Goal: Transaction & Acquisition: Purchase product/service

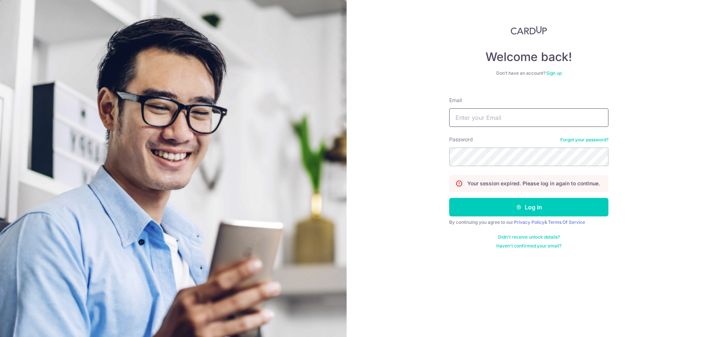
click at [507, 114] on input "Email" at bounding box center [528, 118] width 159 height 19
type input "klimentkoh97@gmail.com"
click at [449, 198] on button "Log in" at bounding box center [528, 207] width 159 height 19
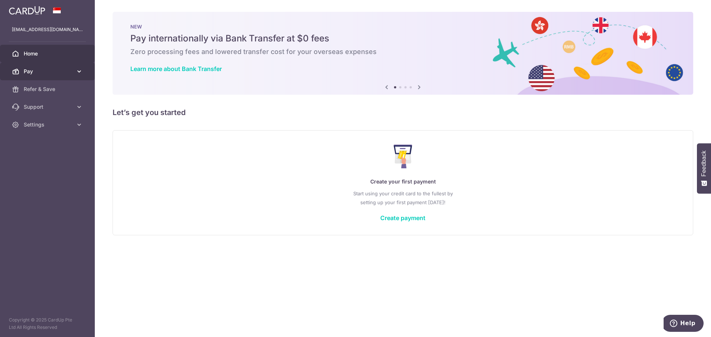
click at [74, 70] on link "Pay" at bounding box center [47, 72] width 95 height 18
click at [409, 218] on link "Create payment" at bounding box center [402, 217] width 45 height 7
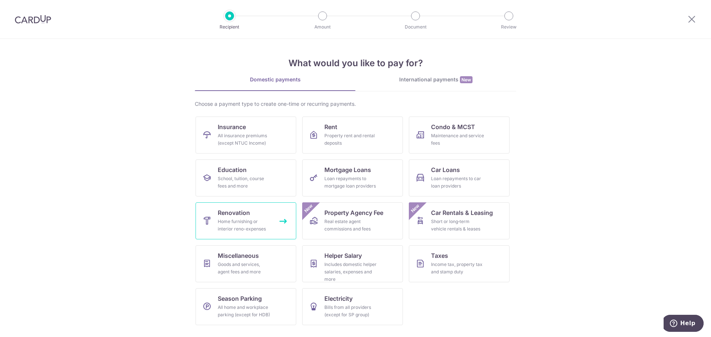
click at [243, 229] on div "Home furnishing or interior reno-expenses" at bounding box center [244, 225] width 53 height 15
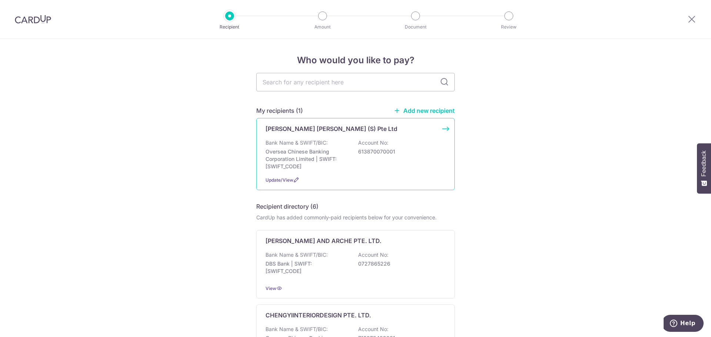
click at [343, 164] on p "Oversea Chinese Banking Corporation Limited | SWIFT: [SWIFT_CODE]" at bounding box center [307, 159] width 83 height 22
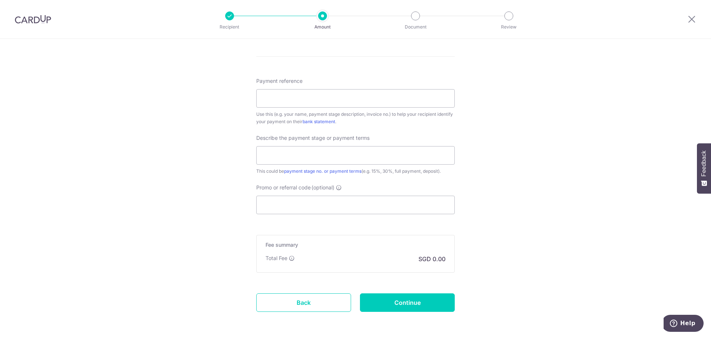
scroll to position [421, 0]
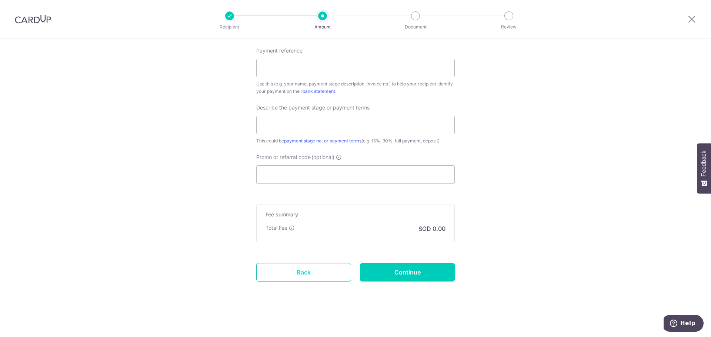
click at [316, 269] on link "Back" at bounding box center [303, 272] width 95 height 19
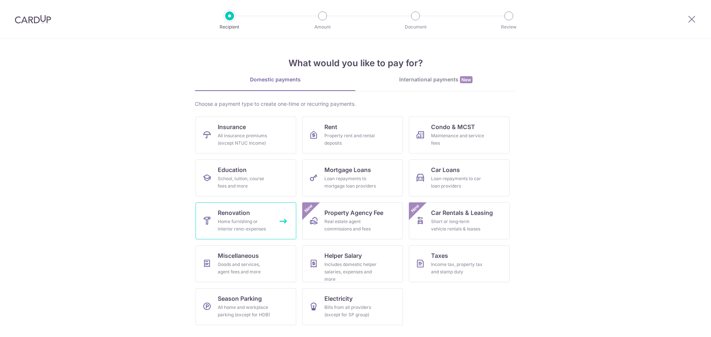
click at [248, 223] on div "Home furnishing or interior reno-expenses" at bounding box center [244, 225] width 53 height 15
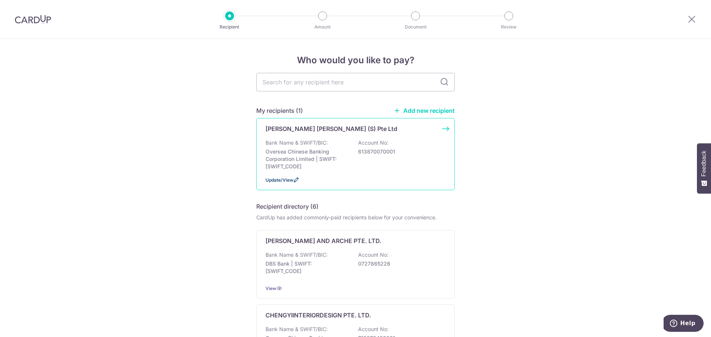
click at [291, 181] on span "Update/View" at bounding box center [280, 180] width 28 height 6
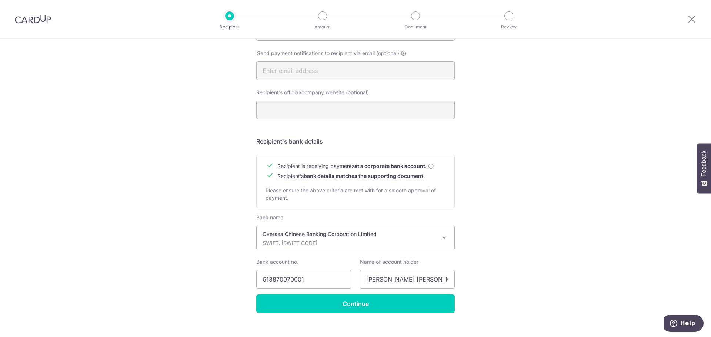
scroll to position [248, 0]
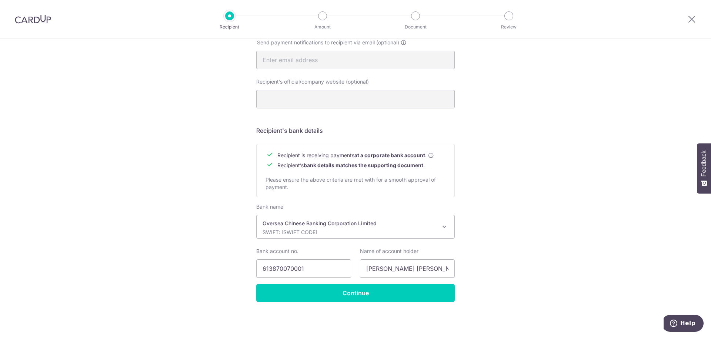
click at [356, 223] on p "Oversea Chinese Banking Corporation Limited" at bounding box center [350, 223] width 174 height 7
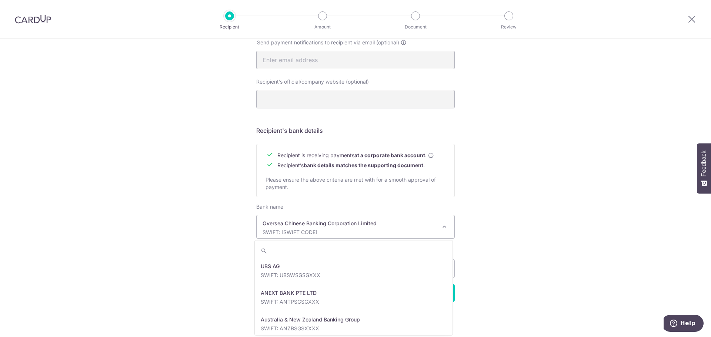
scroll to position [1253, 0]
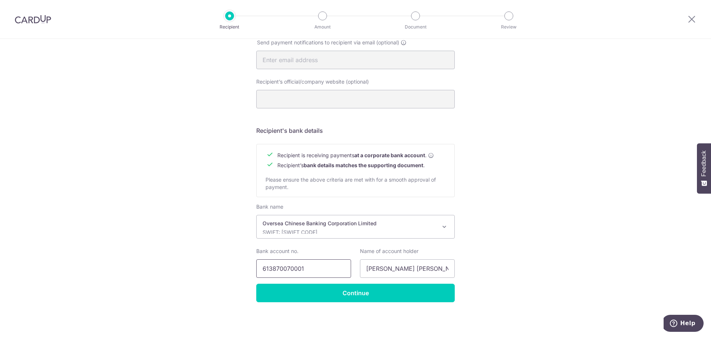
click at [270, 268] on input "613870070001" at bounding box center [303, 269] width 95 height 19
click at [347, 288] on input "Continue" at bounding box center [355, 293] width 198 height 19
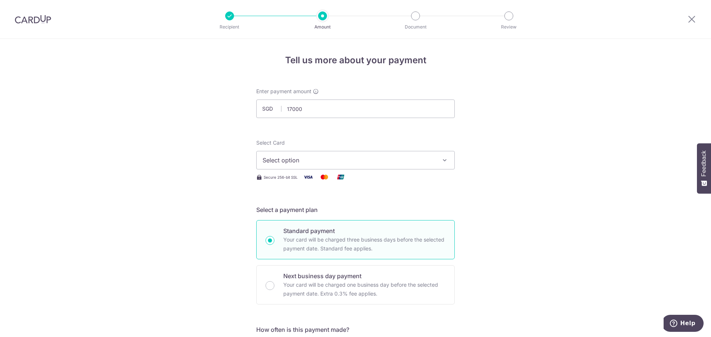
type input "17,000.00"
click at [391, 158] on span "Select option" at bounding box center [349, 160] width 173 height 9
click at [356, 180] on span "Add credit card" at bounding box center [362, 180] width 173 height 7
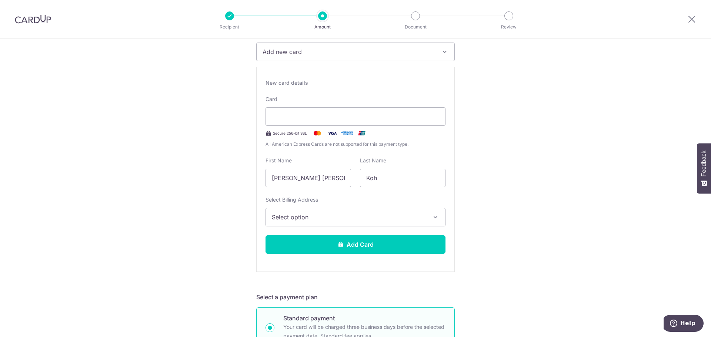
scroll to position [111, 0]
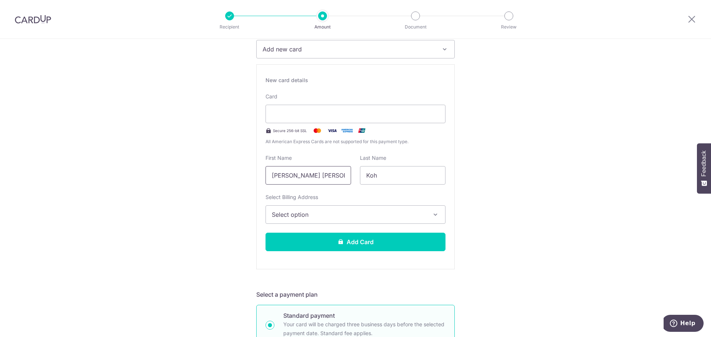
click at [325, 177] on input "[PERSON_NAME] [PERSON_NAME]" at bounding box center [309, 175] width 86 height 19
type input "Kliment"
click at [329, 222] on button "Select option" at bounding box center [356, 215] width 180 height 19
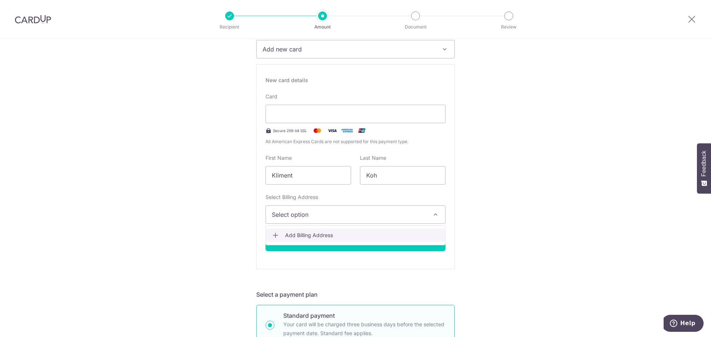
click at [323, 233] on span "Add Billing Address" at bounding box center [362, 235] width 154 height 7
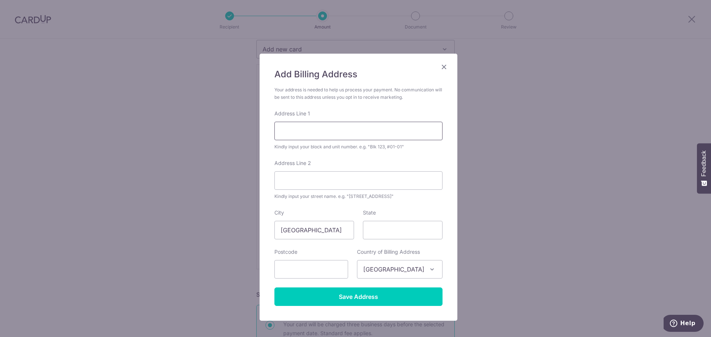
click at [323, 127] on input "Address Line 1" at bounding box center [358, 131] width 168 height 19
click at [368, 129] on input "587A Pasir Ris Drive 3" at bounding box center [358, 131] width 168 height 19
type input "587A Pasir Ris Drive 3 #15-505"
click at [390, 229] on input "State" at bounding box center [403, 230] width 80 height 19
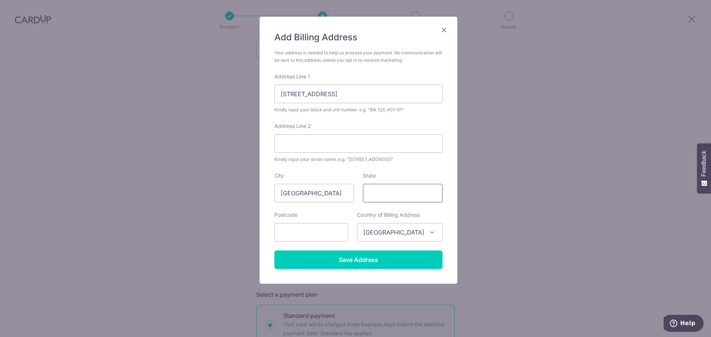
scroll to position [37, 0]
click at [324, 233] on input "text" at bounding box center [311, 232] width 74 height 19
type input "511587"
click at [364, 262] on input "Save Address" at bounding box center [358, 259] width 168 height 19
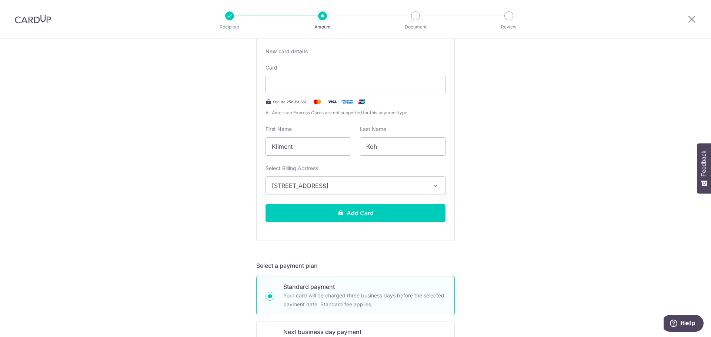
scroll to position [74, 0]
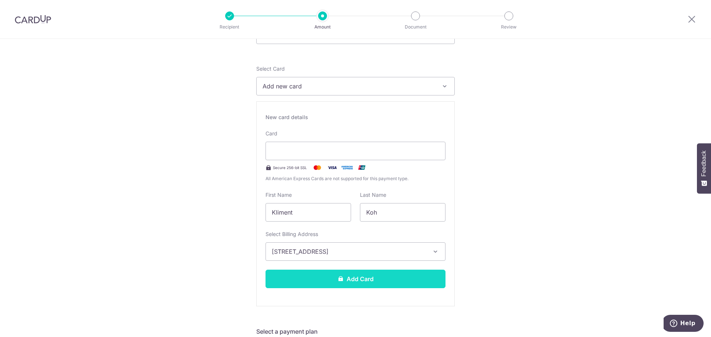
click at [367, 281] on button "Add Card" at bounding box center [356, 279] width 180 height 19
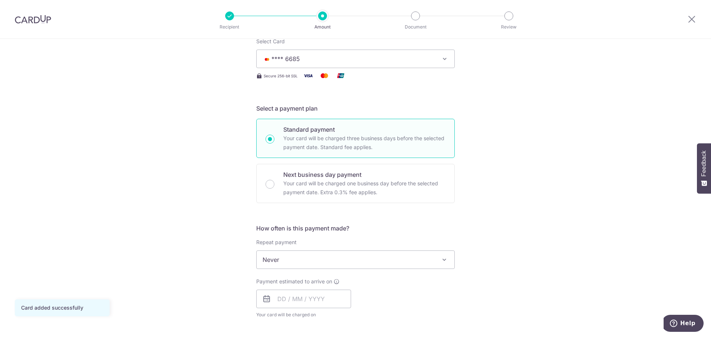
scroll to position [148, 0]
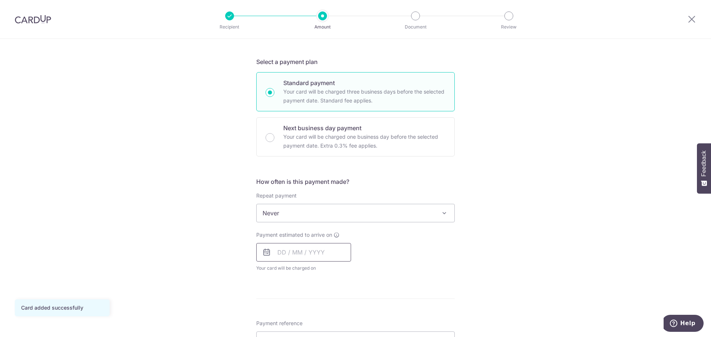
click at [316, 257] on input "text" at bounding box center [303, 252] width 95 height 19
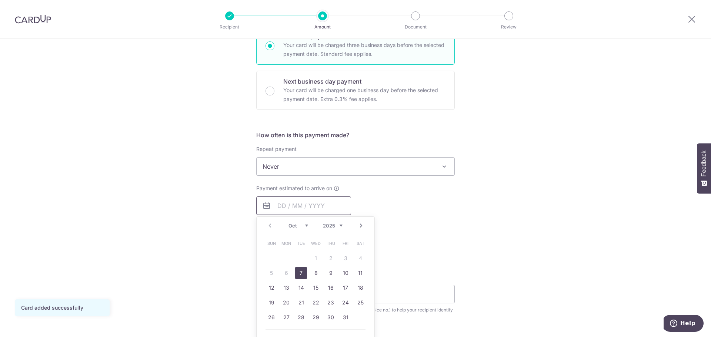
scroll to position [259, 0]
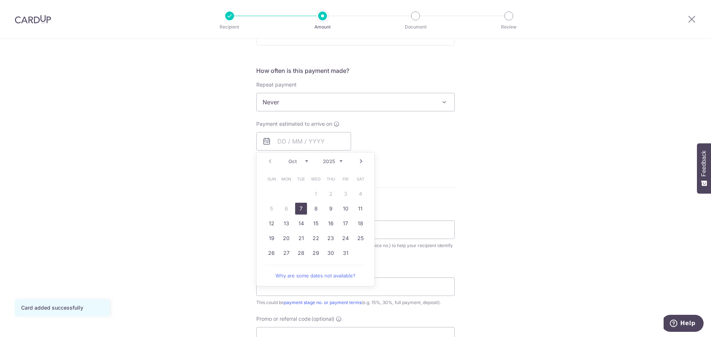
drag, startPoint x: 296, startPoint y: 207, endPoint x: 374, endPoint y: 203, distance: 78.6
click at [296, 207] on link "7" at bounding box center [301, 209] width 12 height 12
type input "07/10/2025"
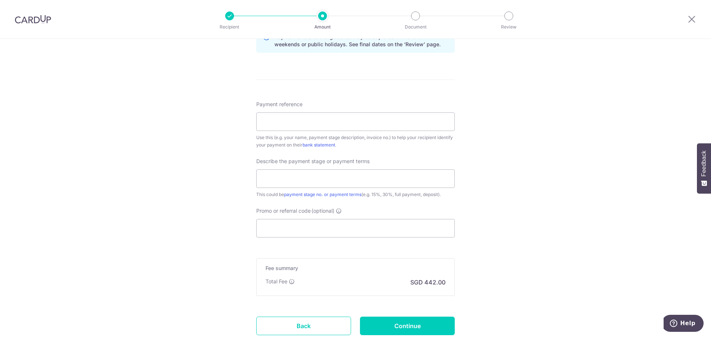
scroll to position [407, 0]
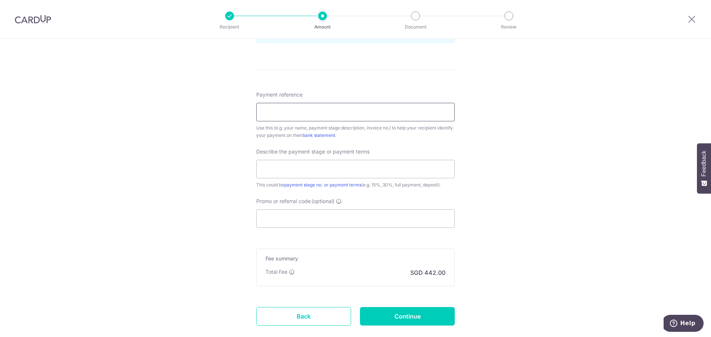
click at [281, 111] on input "Payment reference" at bounding box center [355, 112] width 198 height 19
paste input "YMCPL/Q018c/09-25"
type input "YMCPL/Q018c/09-25"
click at [303, 166] on input "text" at bounding box center [355, 169] width 198 height 19
type input "d"
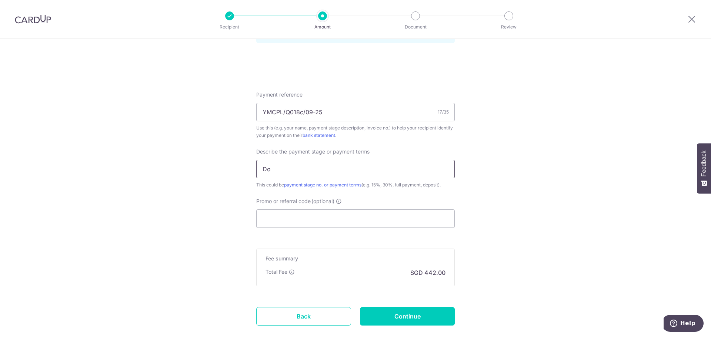
type input "D"
click at [532, 209] on div "Tell us more about your payment Enter payment amount SGD 17,000.00 17000.00 Car…" at bounding box center [355, 7] width 711 height 750
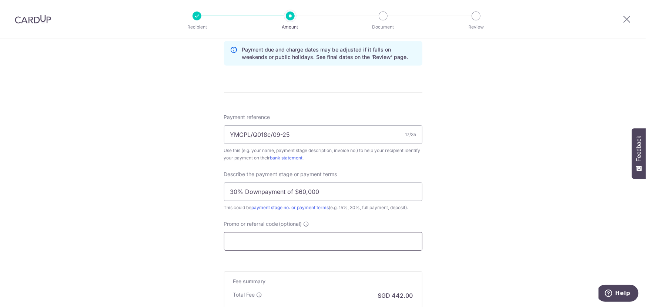
scroll to position [386, 0]
drag, startPoint x: 228, startPoint y: 193, endPoint x: 281, endPoint y: 236, distance: 68.9
click at [228, 193] on input "30% Downpayment of $60,000" at bounding box center [323, 191] width 198 height 19
click at [451, 208] on div "Tell us more about your payment Enter payment amount SGD 17,000.00 17000.00 Car…" at bounding box center [323, 28] width 646 height 750
click at [254, 191] on input "Part 1/2:30% Downpayment of $60,000" at bounding box center [323, 191] width 198 height 19
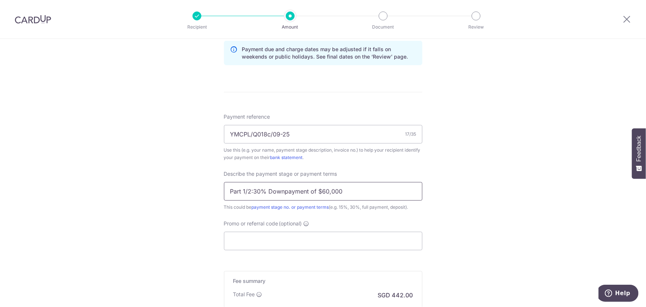
click at [251, 191] on input "Part 1/2:30% Downpayment of $60,000" at bounding box center [323, 191] width 198 height 19
click at [367, 184] on input "Part 1/2:30% Downpayment of $60,000" at bounding box center [323, 191] width 198 height 19
click at [251, 190] on input "Part 1/2:30% Downpayment of $60,000" at bounding box center [323, 191] width 198 height 19
click at [250, 191] on input "Part 1/2 30% Downpayment of $60,000" at bounding box center [323, 191] width 198 height 19
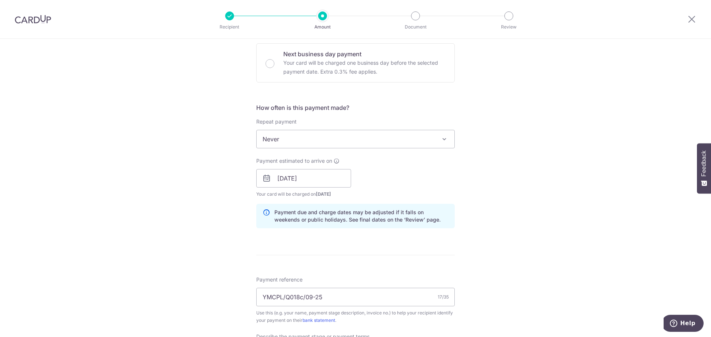
scroll to position [451, 0]
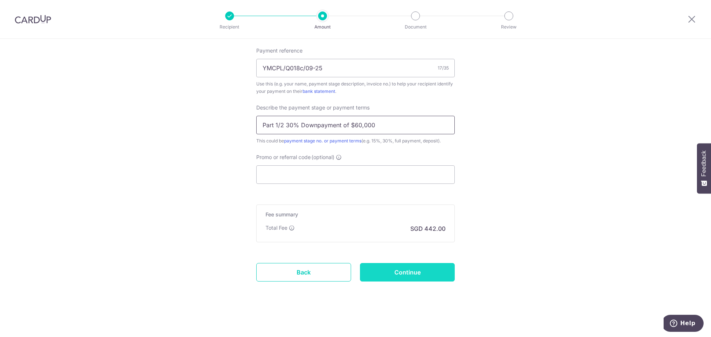
type input "Part 1/2 30% Downpayment of $60,000"
click at [420, 270] on input "Continue" at bounding box center [407, 272] width 95 height 19
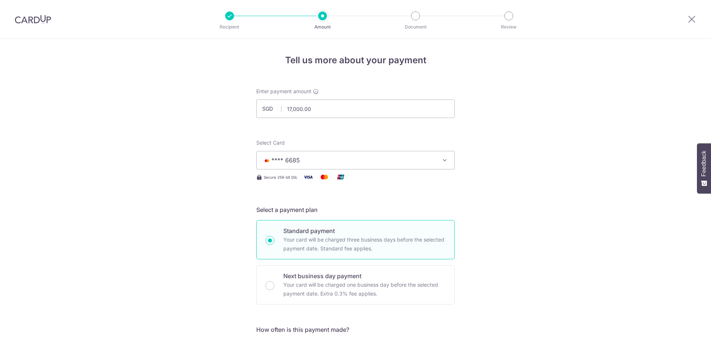
scroll to position [398, 0]
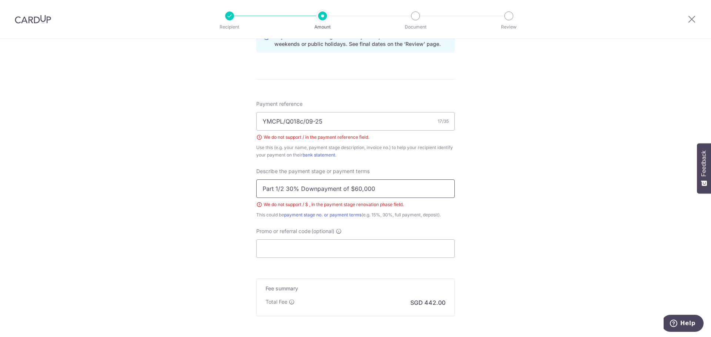
click at [380, 188] on input "Part 1/2 30% Downpayment of $60,000" at bounding box center [355, 189] width 198 height 19
click at [286, 191] on input "Part 1/2 30% Downpayment" at bounding box center [355, 189] width 198 height 19
type input "Part 1/2: 30% Downpayment"
click at [283, 120] on input "YMCPL/Q018c/09-25" at bounding box center [355, 121] width 198 height 19
type input "YMCPL_Q018c_09-25"
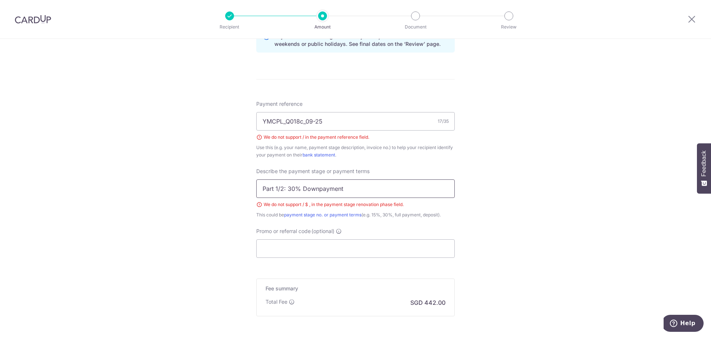
click at [278, 187] on input "Part 1/2: 30% Downpayment" at bounding box center [355, 189] width 198 height 19
type input "Part 1-2: 30% Downpayment"
click at [472, 208] on div "Tell us more about your payment Enter payment amount SGD 17,000.00 17000.00 Sel…" at bounding box center [355, 26] width 711 height 771
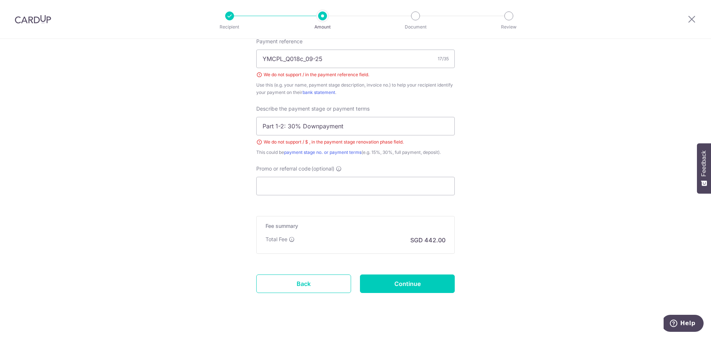
scroll to position [472, 0]
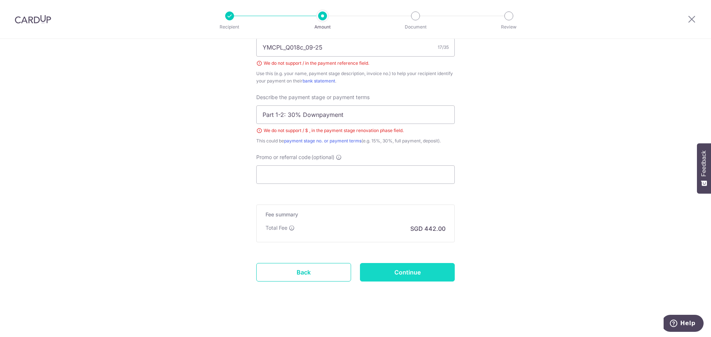
click at [413, 274] on input "Continue" at bounding box center [407, 272] width 95 height 19
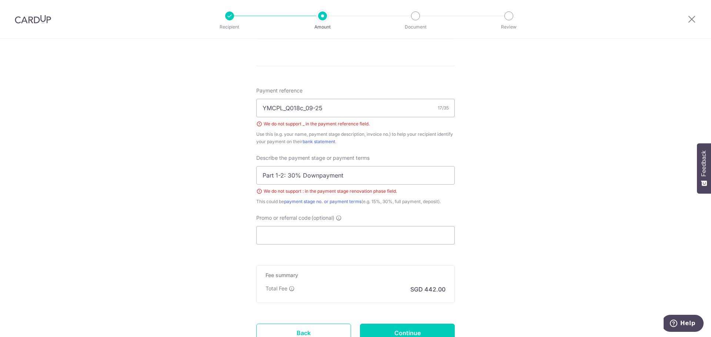
scroll to position [361, 0]
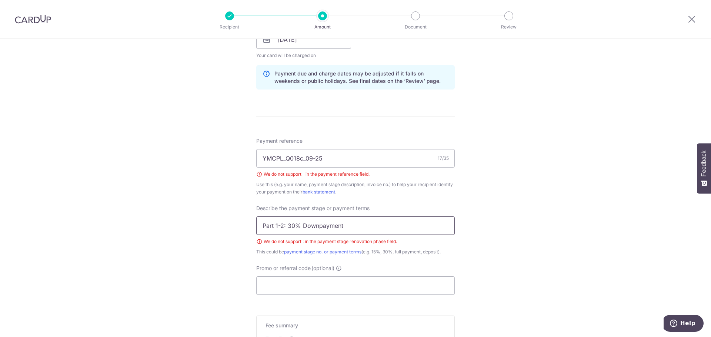
drag, startPoint x: 284, startPoint y: 225, endPoint x: 354, endPoint y: 238, distance: 71.8
click at [284, 225] on input "Part 1-2: 30% Downpayment" at bounding box center [355, 226] width 198 height 19
type input "Part 1-2, 30% Downpayment"
click at [284, 159] on input "YMCPL_Q018c_09-25" at bounding box center [355, 158] width 198 height 19
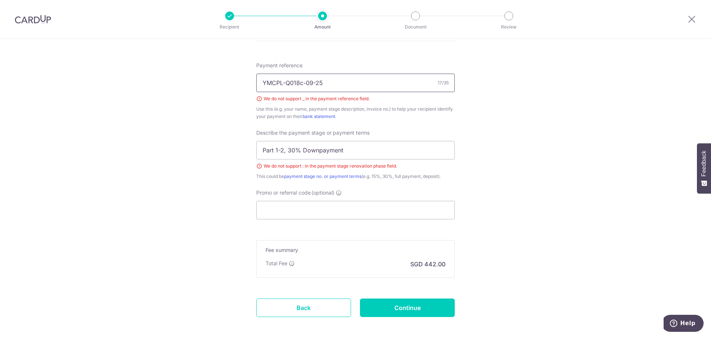
scroll to position [472, 0]
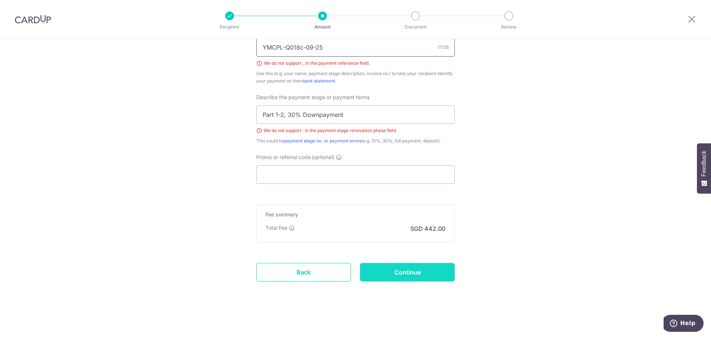
type input "YMCPL-Q018c-09-25"
click at [400, 271] on input "Continue" at bounding box center [407, 272] width 95 height 19
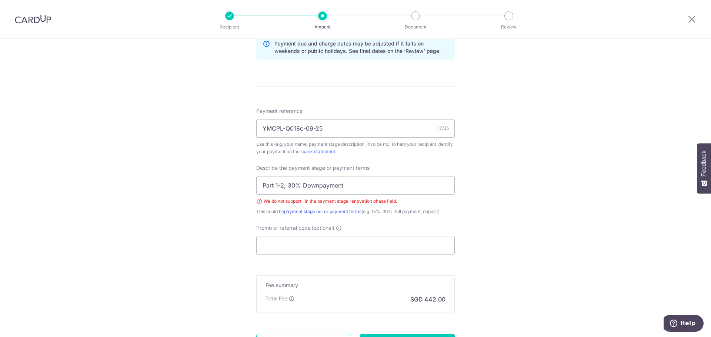
scroll to position [388, 0]
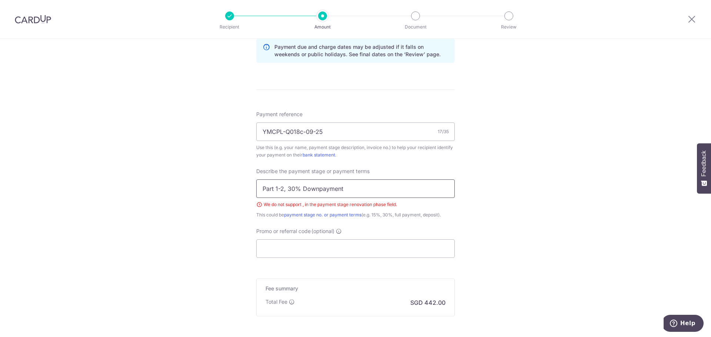
click at [283, 189] on input "Part 1-2, 30% Downpayment" at bounding box center [355, 189] width 198 height 19
type input "Part 1-2 30% Downpayment"
click at [492, 196] on div "Tell us more about your payment Enter payment amount SGD 17,000.00 17000.00 Sel…" at bounding box center [355, 31] width 711 height 760
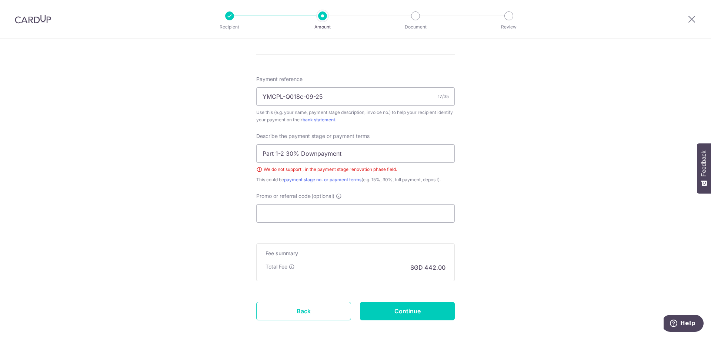
scroll to position [462, 0]
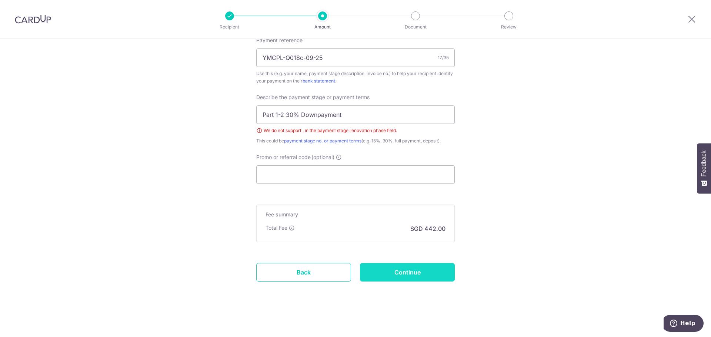
click at [412, 280] on input "Continue" at bounding box center [407, 272] width 95 height 19
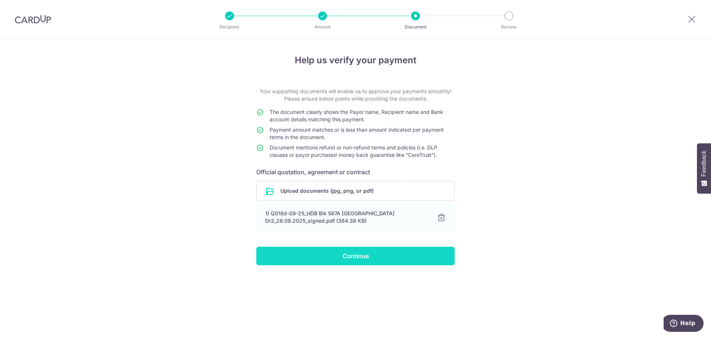
click at [358, 258] on input "Continue" at bounding box center [355, 256] width 198 height 19
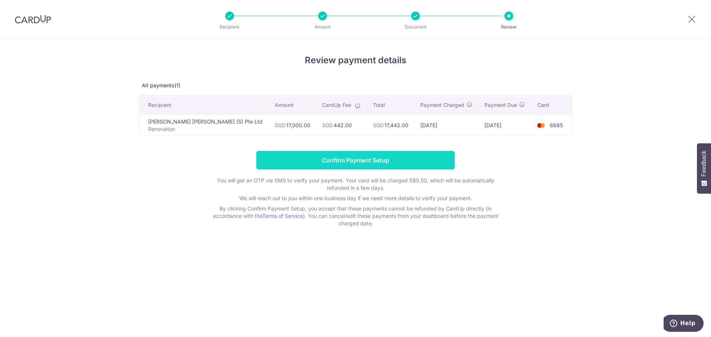
click at [403, 160] on input "Confirm Payment Setup" at bounding box center [355, 160] width 198 height 19
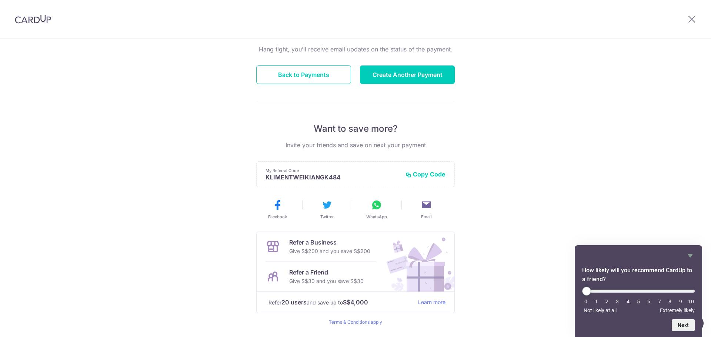
scroll to position [97, 0]
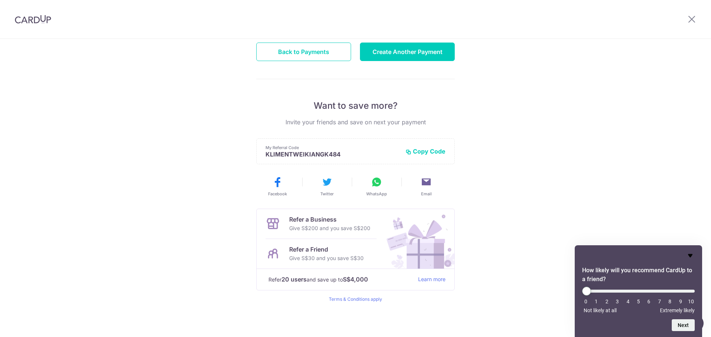
click at [691, 253] on icon "Hide survey" at bounding box center [690, 255] width 9 height 9
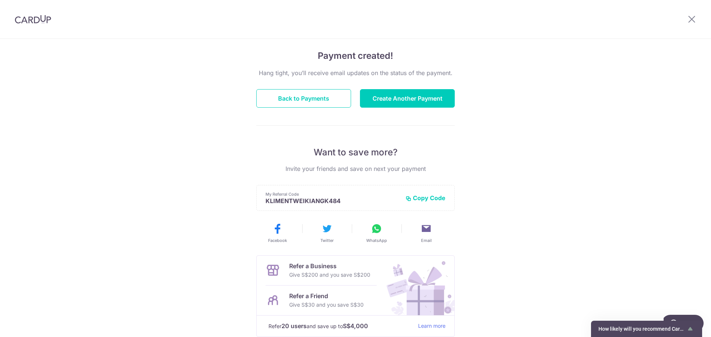
scroll to position [0, 0]
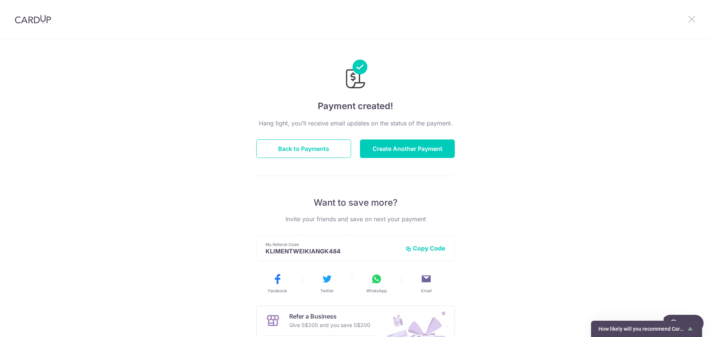
click at [688, 20] on icon at bounding box center [691, 18] width 9 height 9
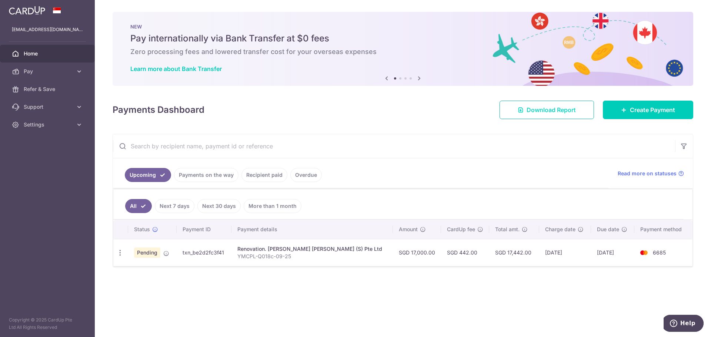
click at [547, 115] on link "Download Report" at bounding box center [547, 110] width 94 height 19
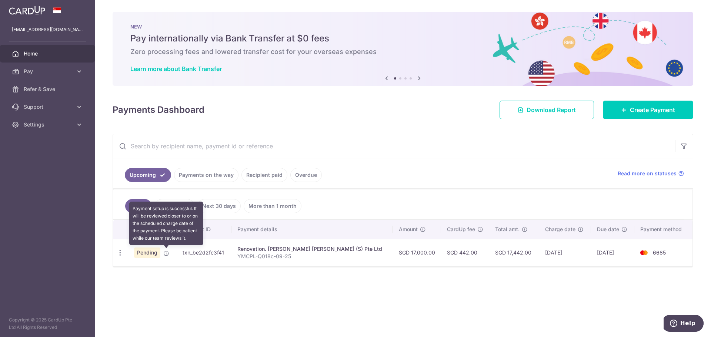
click at [165, 253] on icon at bounding box center [166, 254] width 6 height 6
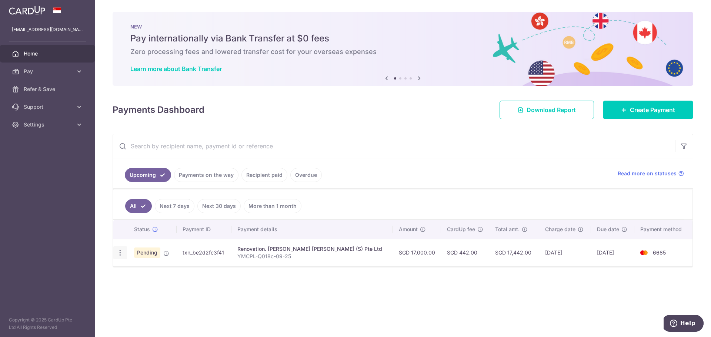
click at [120, 255] on icon "button" at bounding box center [120, 253] width 8 height 8
click at [376, 270] on div "× Pause Schedule Pause all future payments in this series Pause just this one p…" at bounding box center [403, 168] width 616 height 337
click at [400, 255] on td "SGD 17,000.00" at bounding box center [417, 252] width 48 height 27
click at [313, 257] on p "YMCPL-Q018c-09-25" at bounding box center [312, 256] width 150 height 7
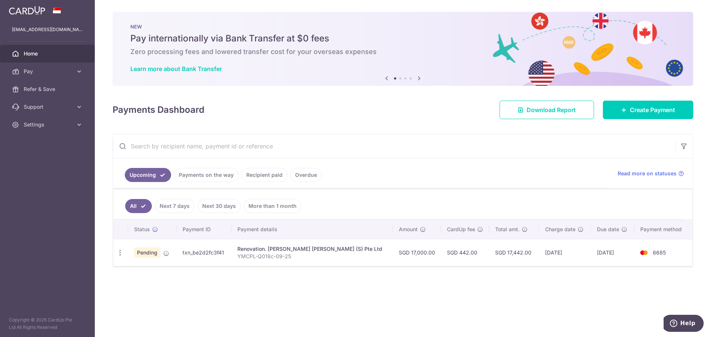
drag, startPoint x: 269, startPoint y: 254, endPoint x: 326, endPoint y: 293, distance: 69.0
click at [326, 293] on div "× Pause Schedule Pause all future payments in this series Pause just this one p…" at bounding box center [403, 168] width 616 height 337
click at [667, 116] on link "Create Payment" at bounding box center [648, 110] width 90 height 19
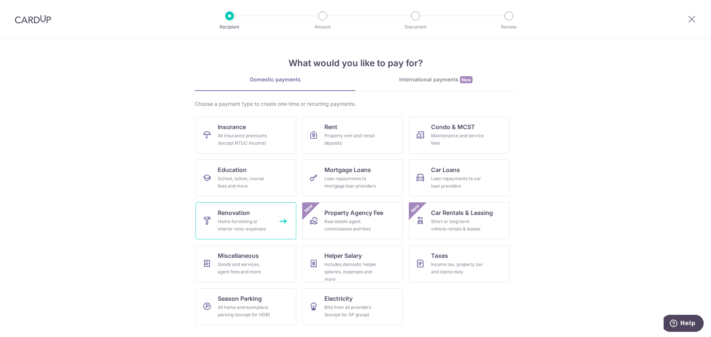
click at [251, 224] on div "Home furnishing or interior reno-expenses" at bounding box center [244, 225] width 53 height 15
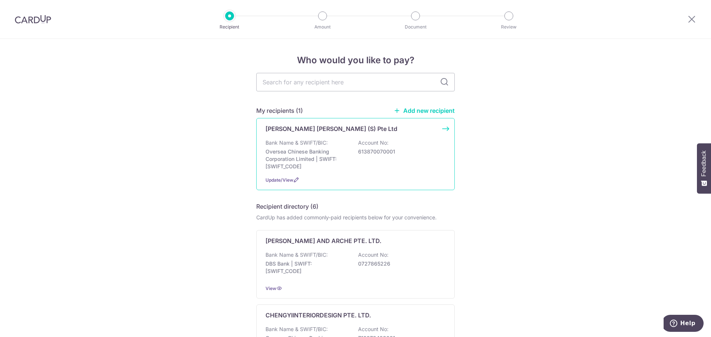
click at [328, 140] on div "Bank Name & SWIFT/BIC: Oversea Chinese Banking Corporation Limited | SWIFT: [SW…" at bounding box center [356, 154] width 180 height 31
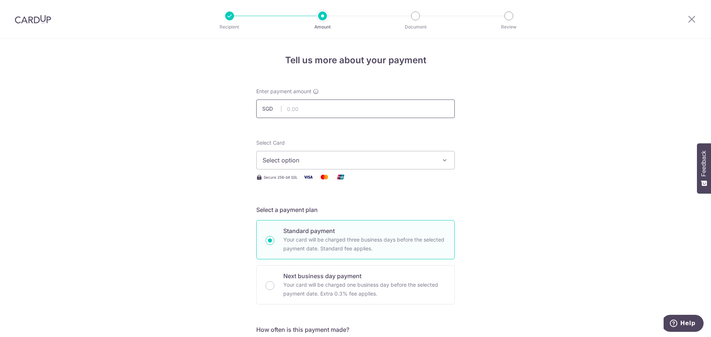
click at [323, 114] on input "text" at bounding box center [355, 109] width 198 height 19
type input "1,000.00"
click at [322, 166] on button "Select option" at bounding box center [355, 160] width 198 height 19
click at [313, 178] on span "Add credit card" at bounding box center [362, 180] width 173 height 7
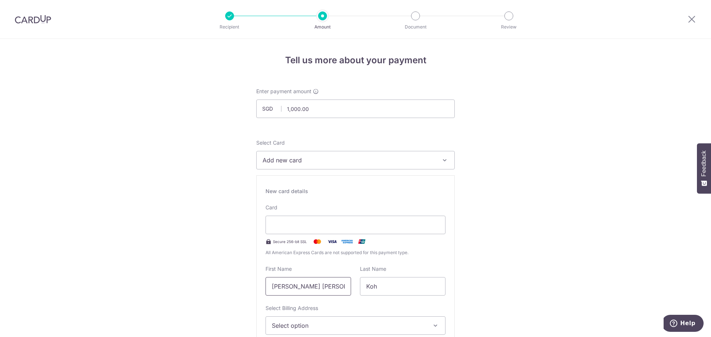
click at [326, 287] on input "[PERSON_NAME] [PERSON_NAME]" at bounding box center [309, 286] width 86 height 19
type input "Kliment"
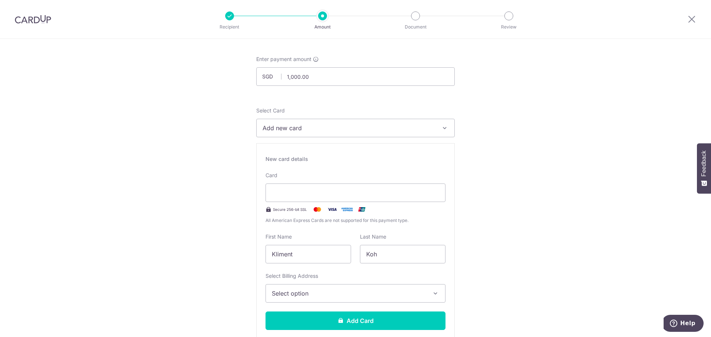
scroll to position [74, 0]
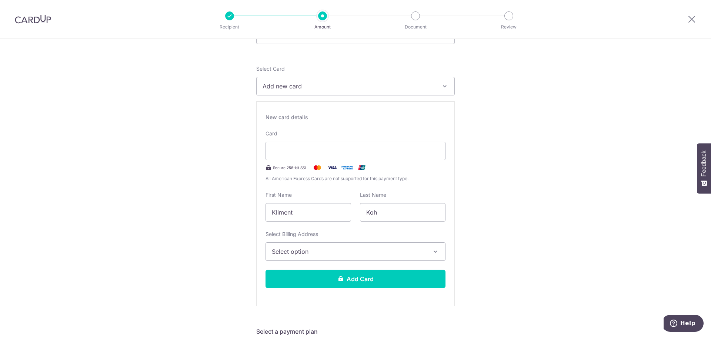
click at [310, 253] on span "Select option" at bounding box center [349, 251] width 154 height 9
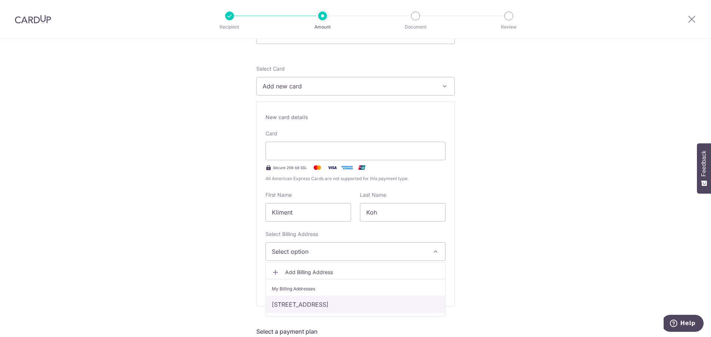
click at [323, 306] on link "[STREET_ADDRESS]" at bounding box center [355, 305] width 179 height 18
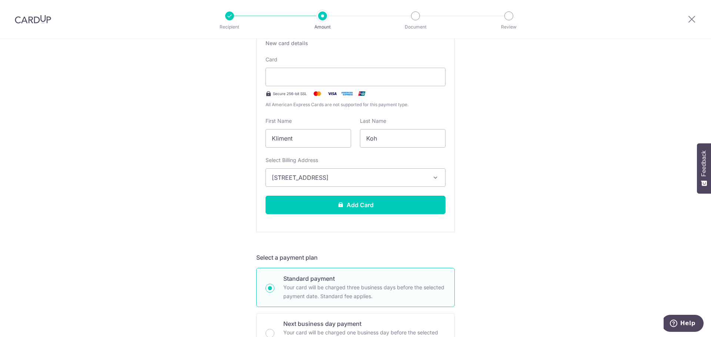
scroll to position [185, 0]
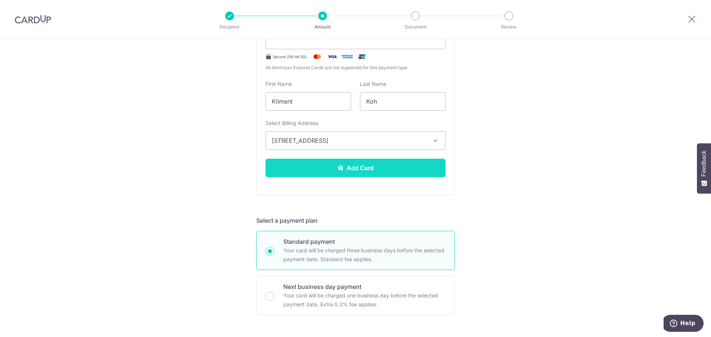
click at [370, 164] on button "Add Card" at bounding box center [356, 168] width 180 height 19
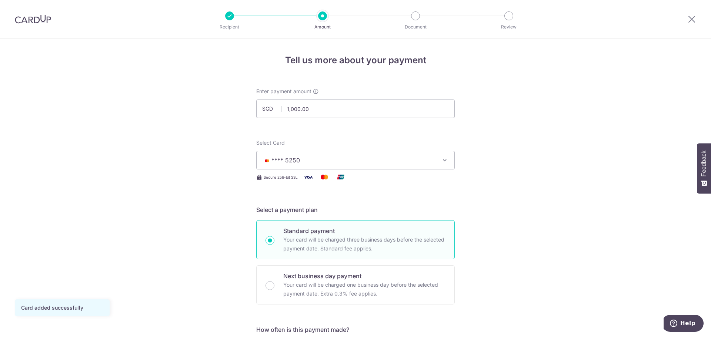
click at [420, 165] on button "**** 5250" at bounding box center [355, 160] width 198 height 19
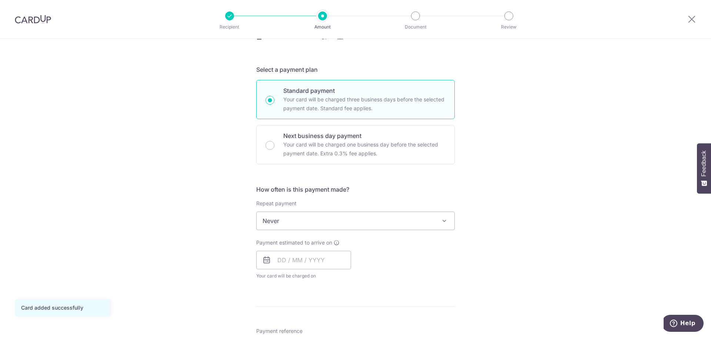
scroll to position [185, 0]
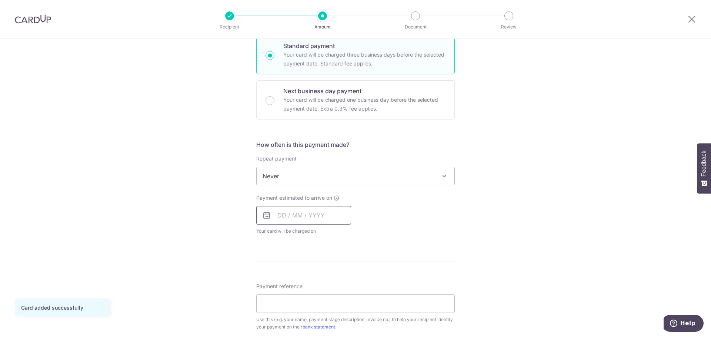
click at [316, 215] on input "text" at bounding box center [303, 215] width 95 height 19
click at [298, 282] on link "7" at bounding box center [301, 283] width 12 height 12
type input "07/10/2025"
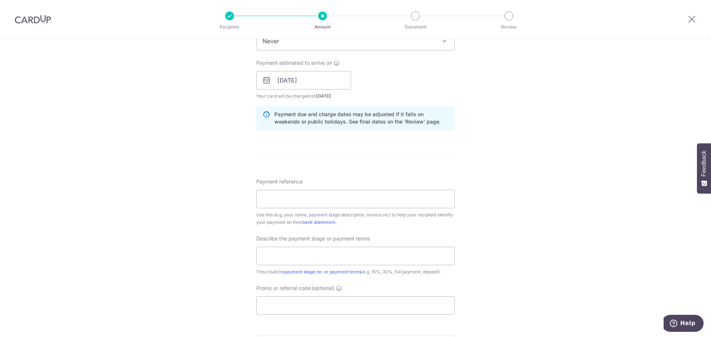
scroll to position [333, 0]
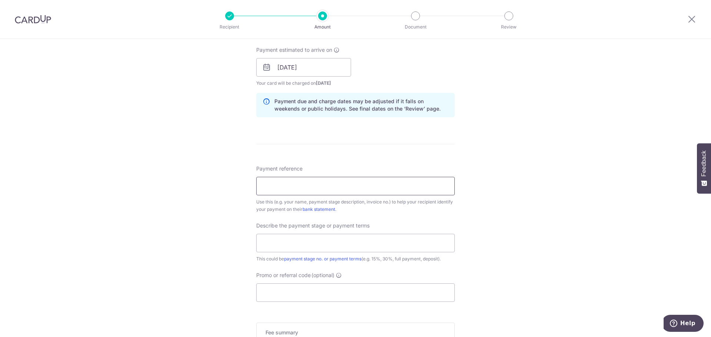
click at [328, 183] on input "Payment reference" at bounding box center [355, 186] width 198 height 19
paste input "YMCPL/Q018c/09-25"
click at [283, 184] on input "YMCPL/Q018c/09-25" at bounding box center [355, 186] width 198 height 19
type input "YMCPL-Q018c-09-25"
click at [323, 245] on input "text" at bounding box center [355, 243] width 198 height 19
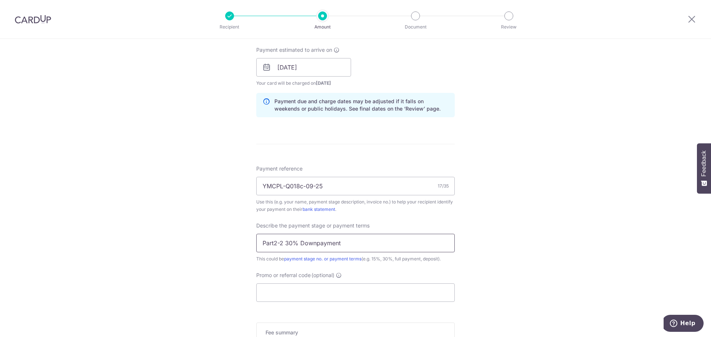
type input "Part2-2 30% Downpayment"
click at [542, 253] on div "Tell us more about your payment Enter payment amount SGD 1,000.00 1000.00 Card …" at bounding box center [355, 81] width 711 height 750
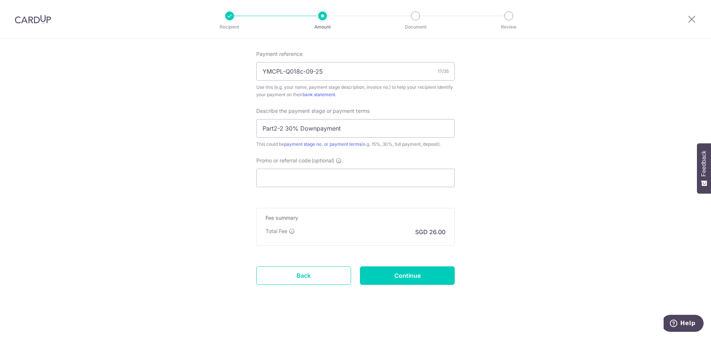
scroll to position [451, 0]
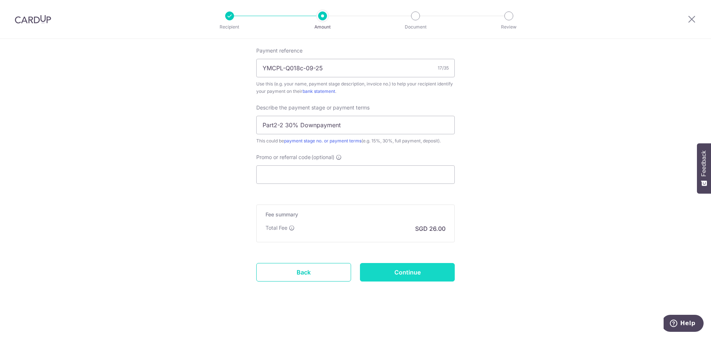
click at [412, 274] on input "Continue" at bounding box center [407, 272] width 95 height 19
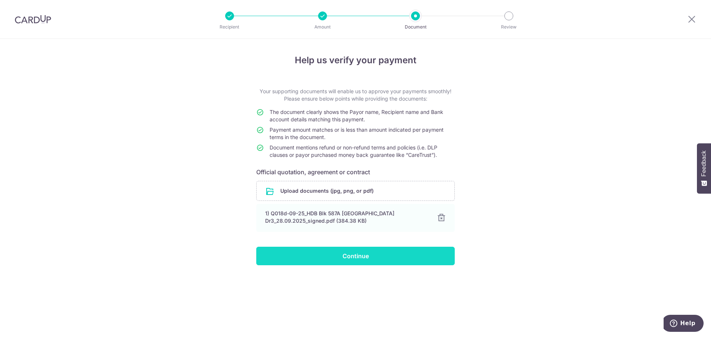
click at [364, 256] on input "Continue" at bounding box center [355, 256] width 198 height 19
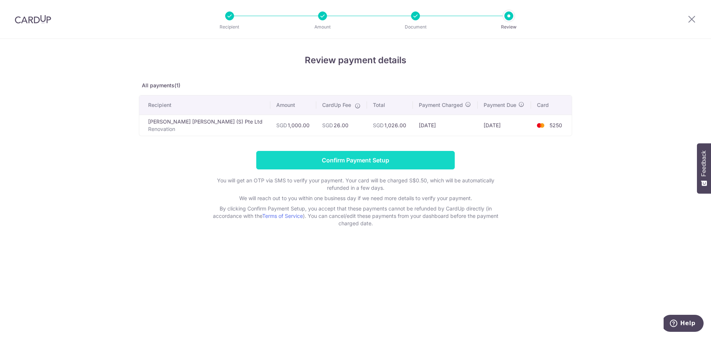
click at [377, 164] on input "Confirm Payment Setup" at bounding box center [355, 160] width 198 height 19
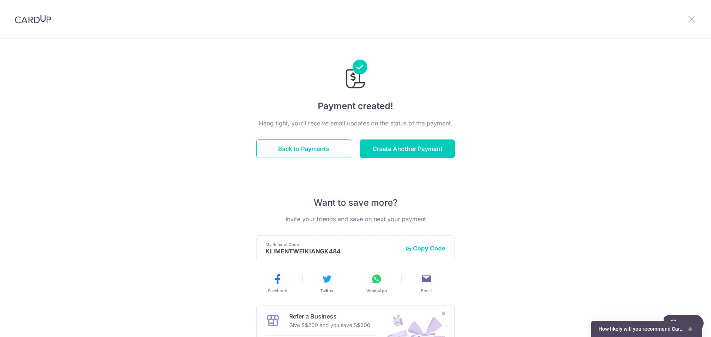
click at [693, 15] on icon at bounding box center [691, 18] width 9 height 9
